Goal: Information Seeking & Learning: Check status

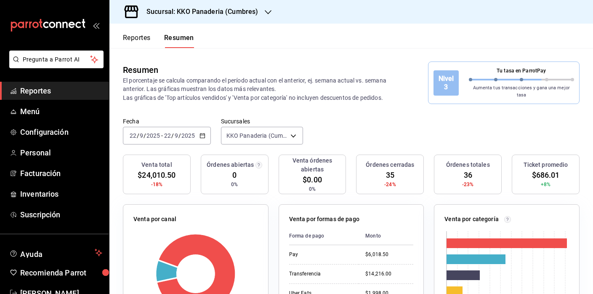
scroll to position [67, 0]
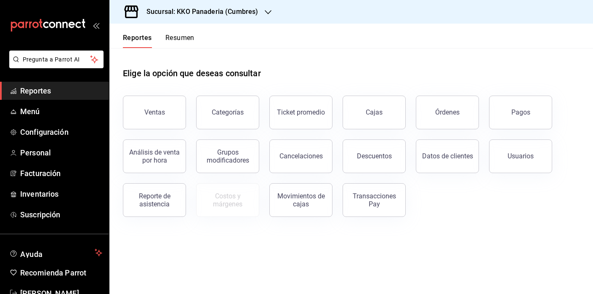
click at [146, 129] on div "Análisis de venta por hora" at bounding box center [149, 151] width 73 height 44
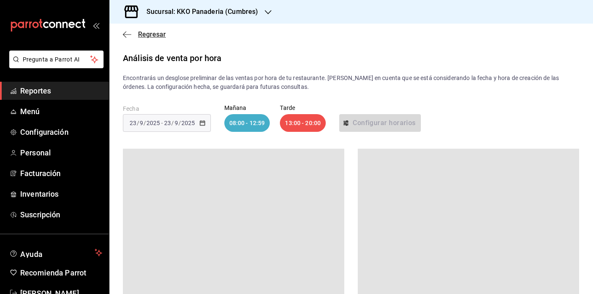
click at [127, 37] on icon "button" at bounding box center [127, 35] width 8 height 8
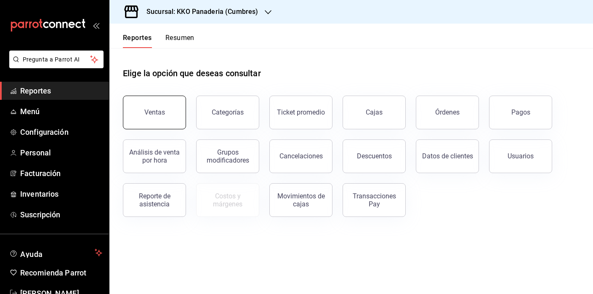
click at [173, 119] on button "Ventas" at bounding box center [154, 113] width 63 height 34
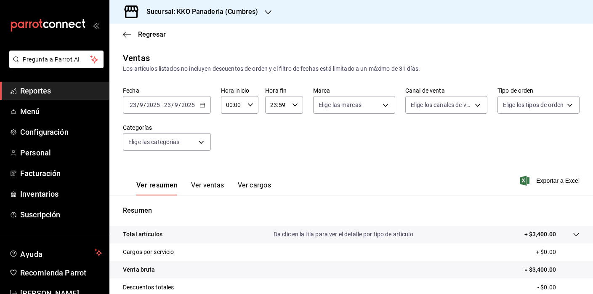
click at [202, 105] on icon "button" at bounding box center [203, 105] width 6 height 6
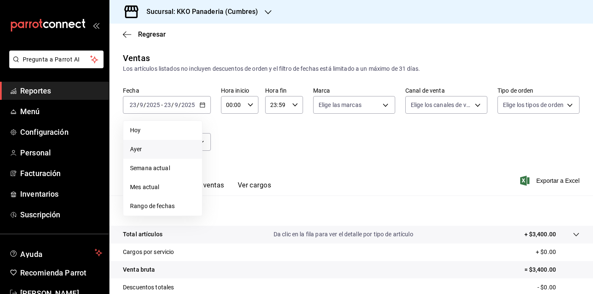
click at [148, 150] on span "Ayer" at bounding box center [162, 149] width 65 height 9
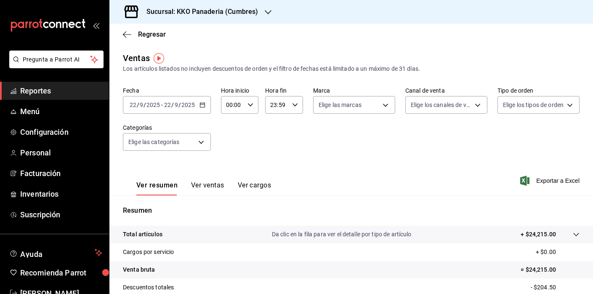
click at [252, 180] on div "Ver resumen Ver ventas Ver cargos" at bounding box center [197, 183] width 148 height 24
click at [252, 185] on button "Ver cargos" at bounding box center [255, 188] width 34 height 14
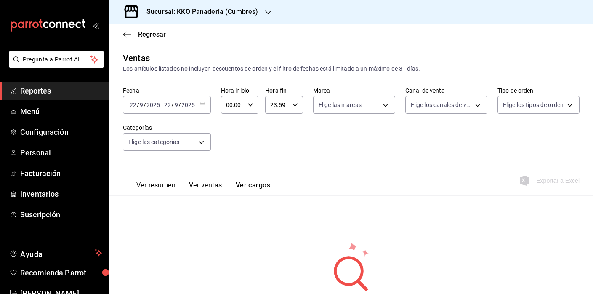
scroll to position [55, 0]
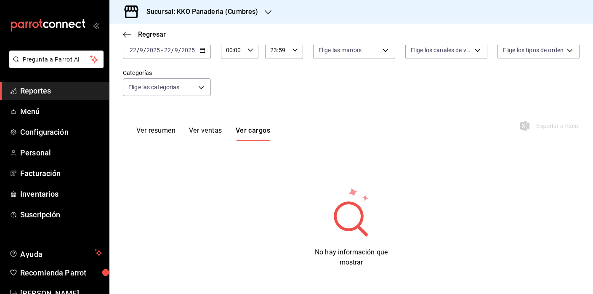
click at [210, 128] on button "Ver ventas" at bounding box center [205, 133] width 33 height 14
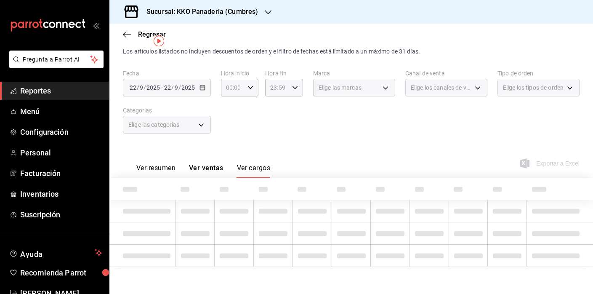
scroll to position [17, 0]
